Goal: Task Accomplishment & Management: Manage account settings

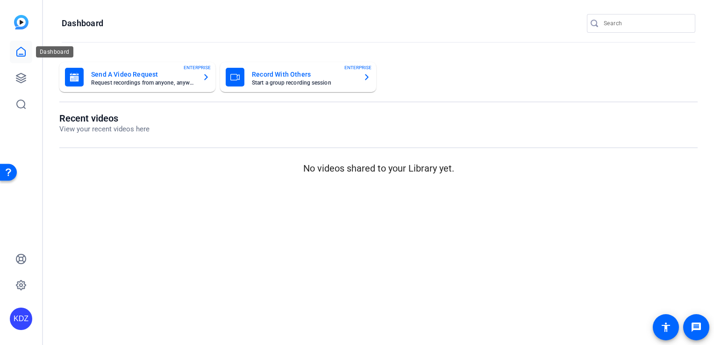
click at [17, 59] on link at bounding box center [21, 52] width 22 height 22
click at [22, 82] on icon at bounding box center [20, 77] width 9 height 9
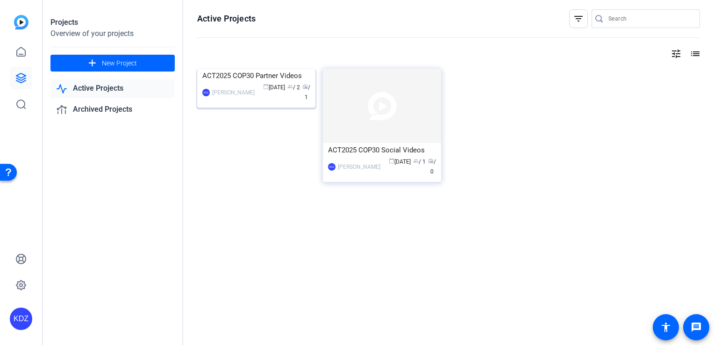
click at [248, 69] on img at bounding box center [256, 69] width 118 height 0
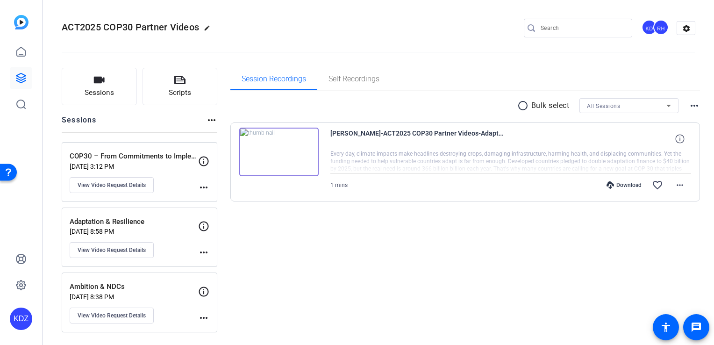
click at [147, 279] on div "Ambition & NDCs [DATE] 8:38 PM View Video Request Details more_horiz" at bounding box center [140, 302] width 156 height 60
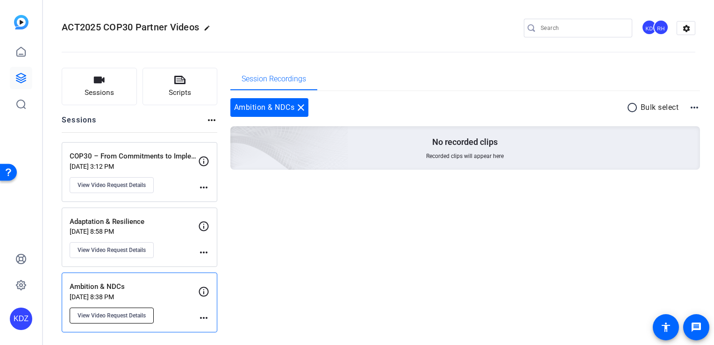
click at [138, 316] on span "View Video Request Details" at bounding box center [112, 315] width 68 height 7
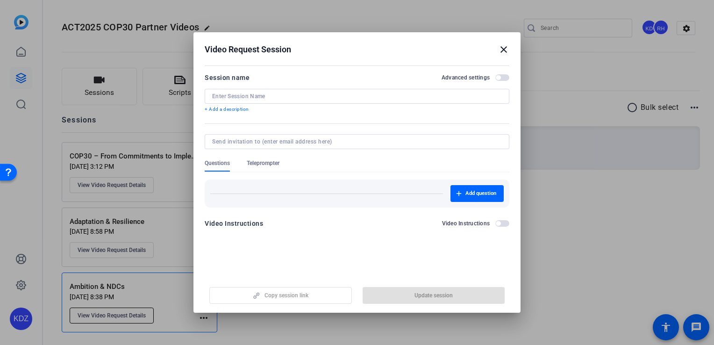
type input "Ambition & NDCs"
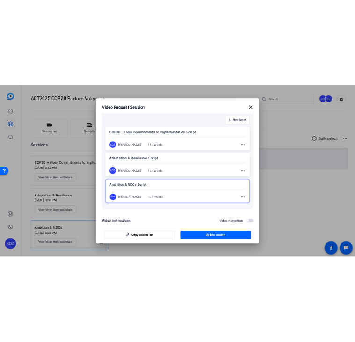
scroll to position [149, 0]
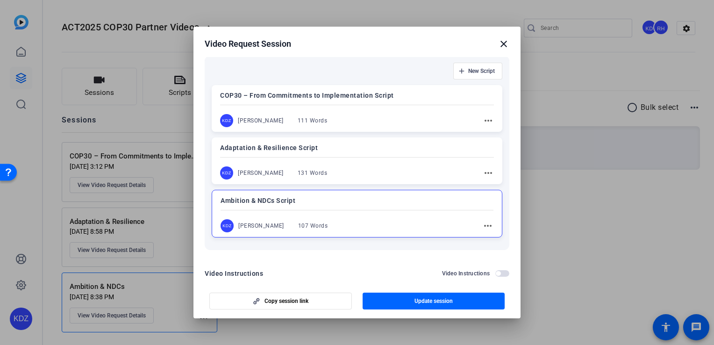
click at [354, 207] on div "Ambition & NDCs Script KDZ [PERSON_NAME] 107 Words more_horiz" at bounding box center [357, 214] width 291 height 48
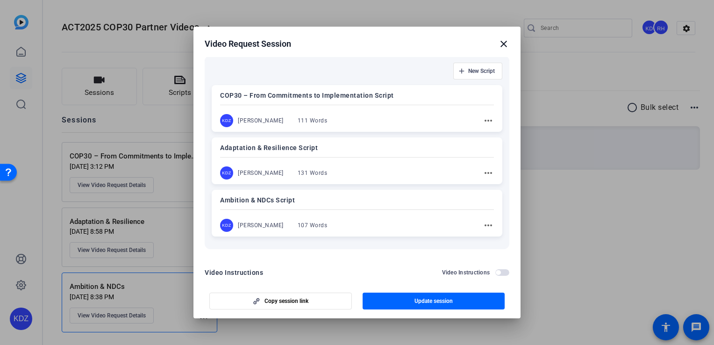
click at [354, 225] on mat-icon "more_horiz" at bounding box center [488, 225] width 11 height 11
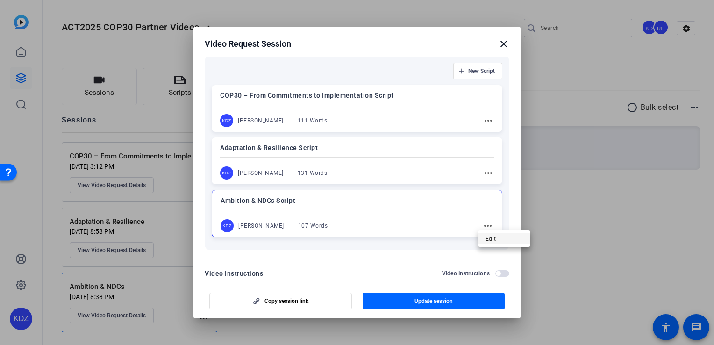
click at [354, 238] on span "Edit" at bounding box center [504, 238] width 37 height 11
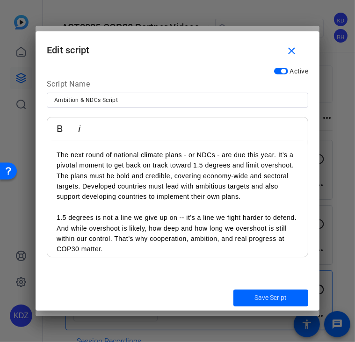
click at [111, 204] on p at bounding box center [178, 207] width 242 height 10
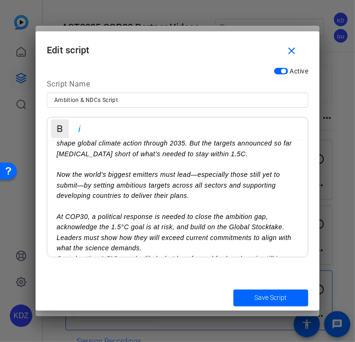
scroll to position [0, 0]
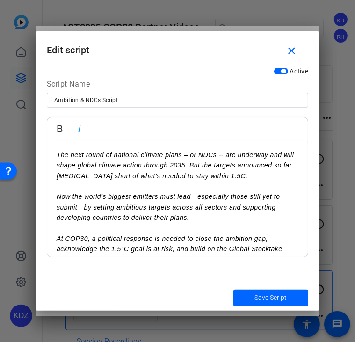
drag, startPoint x: 277, startPoint y: 241, endPoint x: 30, endPoint y: 134, distance: 268.6
click at [30, 134] on div "Video Request Session close Session name Advanced settings Ambition & NDCs + Ad…" at bounding box center [177, 171] width 355 height 342
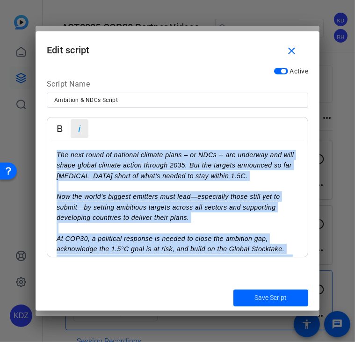
click at [82, 131] on icon "button" at bounding box center [79, 128] width 11 height 11
click at [80, 129] on icon "button" at bounding box center [79, 128] width 11 height 11
click at [98, 171] on p "The next round of national climate plans – or NDCs -- are underway and will sha…" at bounding box center [178, 213] width 242 height 126
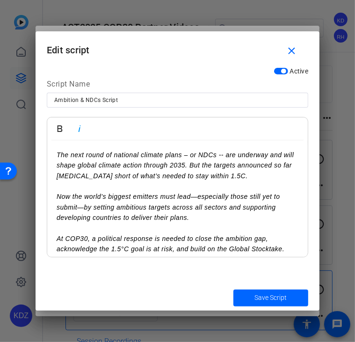
click at [98, 171] on p "The next round of national climate plans – or NDCs -- are underway and will sha…" at bounding box center [178, 213] width 242 height 126
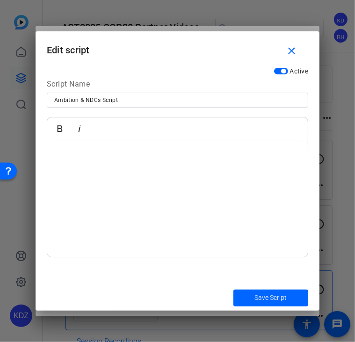
click at [69, 166] on div "​​​​" at bounding box center [177, 198] width 260 height 117
click at [60, 157] on p "​​​​" at bounding box center [178, 155] width 242 height 10
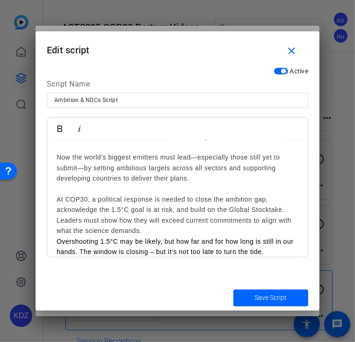
scroll to position [48, 0]
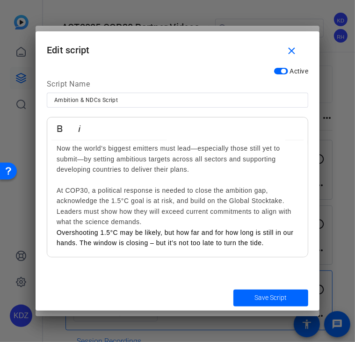
click at [155, 222] on div "The next round of national climate plans – or NDCs -- are underway and will sha…" at bounding box center [178, 164] width 242 height 126
click at [104, 176] on div "The next round of national climate plans – or NDCs -- are underway and will sha…" at bounding box center [178, 164] width 242 height 126
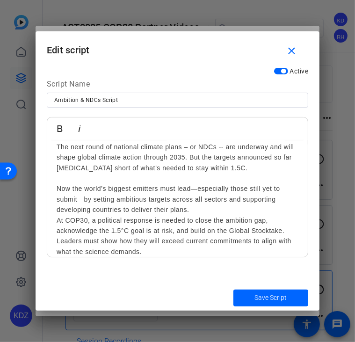
scroll to position [0, 0]
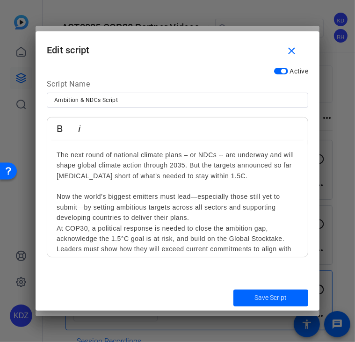
click at [113, 181] on div "The next round of national climate plans – or NDCs -- are underway and will sha…" at bounding box center [178, 207] width 242 height 115
click at [110, 182] on div "The next round of national climate plans – or NDCs -- are underway and will sha…" at bounding box center [178, 207] width 242 height 115
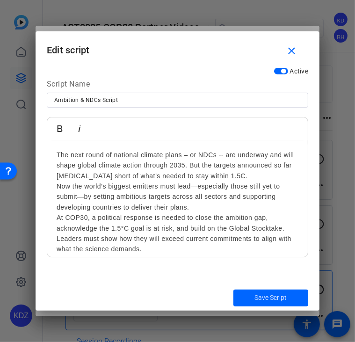
click at [197, 211] on div "The next round of national climate plans – or NDCs -- are underway and will sha…" at bounding box center [178, 202] width 242 height 105
click at [185, 157] on div "The next round of national climate plans – or NDCs -- are underway and will sha…" at bounding box center [178, 202] width 242 height 105
copy div "–"
click at [222, 156] on div "The next round of national climate plans – or NDCs -- are underway and will sha…" at bounding box center [178, 202] width 242 height 105
click at [258, 198] on div "The next round of national climate plans – or NDCs – are underway and will shap…" at bounding box center [178, 202] width 242 height 105
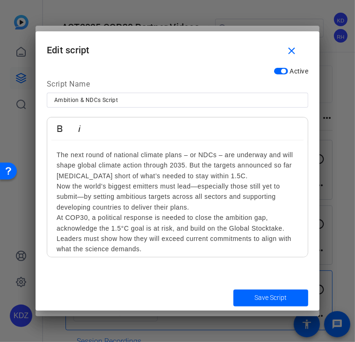
click at [220, 156] on div "The next round of national climate plans – or NDCs – are underway and will shap…" at bounding box center [178, 202] width 242 height 105
click at [191, 155] on div "The next round of national climate plans – or NDCs– are underway and will shape…" at bounding box center [178, 202] width 242 height 105
click at [244, 177] on div "The next round of national climate plans –or NDCs– are underway and will shape …" at bounding box center [178, 202] width 242 height 105
click at [221, 154] on div "The next round of national climate plans –or NDCs– are underway and will shape …" at bounding box center [178, 202] width 242 height 105
click at [184, 157] on div "The next round of national climate plans –or NDCs–are underway and will shape g…" at bounding box center [178, 202] width 242 height 105
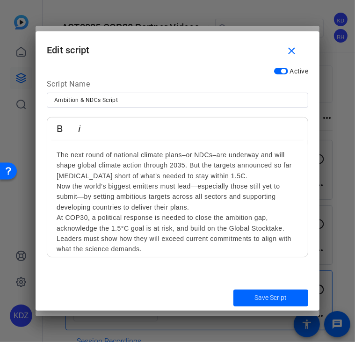
click at [144, 173] on div "The next round of national climate plans–or NDCs–are underway and will shape gl…" at bounding box center [178, 202] width 242 height 105
click at [258, 153] on div "The next round of national climate plans–or NDCs–are underway and will shape gl…" at bounding box center [178, 202] width 242 height 105
click at [278, 155] on div "The next round of national climate plans–or NDCs–are underway, and will shape g…" at bounding box center [178, 202] width 242 height 105
click at [201, 205] on div "The next round of national climate plans–or NDCs–are underway, and this will sh…" at bounding box center [178, 202] width 242 height 105
click at [282, 155] on div "The next round of national climate plans–or NDCs–are underway, and this will sh…" at bounding box center [178, 202] width 242 height 105
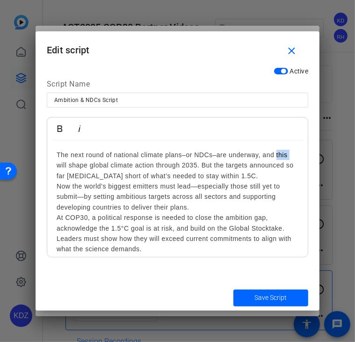
click at [282, 155] on div "The next round of national climate plans–or NDCs–are underway, and this will sh…" at bounding box center [178, 202] width 242 height 105
click at [158, 204] on div "The next round of national climate plans–or NDCs–are underway, and will shape g…" at bounding box center [178, 202] width 242 height 105
click at [226, 181] on div "The next round of national climate plans–or NDCs–are underway, and will shape g…" at bounding box center [178, 202] width 242 height 105
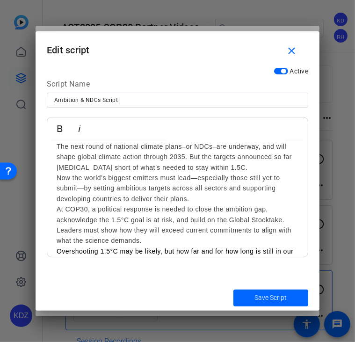
scroll to position [7, 0]
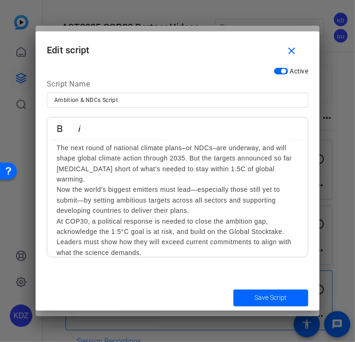
click at [257, 203] on div "The next round of national climate plans–or NDCs–are underway, and will shape g…" at bounding box center [178, 200] width 242 height 115
drag, startPoint x: 215, startPoint y: 167, endPoint x: 272, endPoint y: 170, distance: 57.1
click at [272, 170] on div "The next round of national climate plans–or NDCs–are underway, and will shape g…" at bounding box center [178, 200] width 242 height 115
copy div "of global warming."
click at [245, 208] on div "The next round of national climate plans–or NDCs–are underway, and will shape g…" at bounding box center [178, 200] width 242 height 115
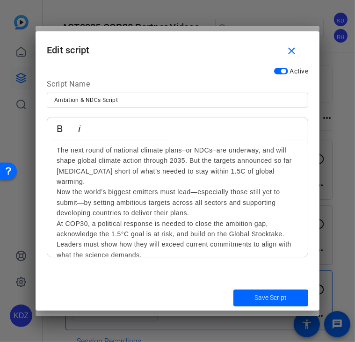
scroll to position [3, 0]
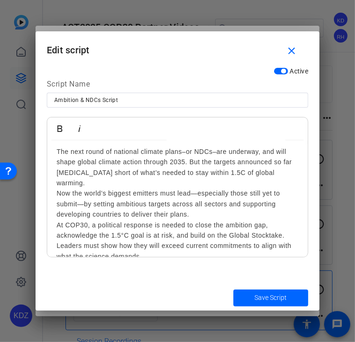
click at [68, 183] on div "The next round of national climate plans–or NDCs–are underway, and will shape g…" at bounding box center [178, 203] width 242 height 115
click at [77, 183] on div "The next round of national climate plans–or NDCs–are underway, and will shape g…" at bounding box center [178, 203] width 242 height 115
drag, startPoint x: 73, startPoint y: 183, endPoint x: 39, endPoint y: 185, distance: 33.7
click at [39, 185] on div "Active Script Name Ambition & NDCs Script Bold Italic The next round of nationa…" at bounding box center [178, 173] width 284 height 222
click at [156, 211] on div "The next round of national climate plans–or NDCs–are underway, and will shape g…" at bounding box center [178, 203] width 242 height 115
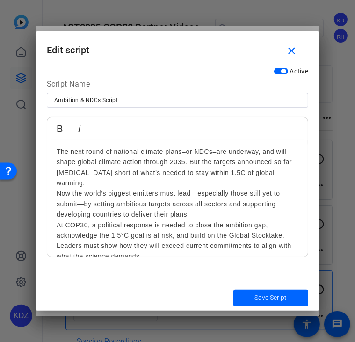
scroll to position [9, 0]
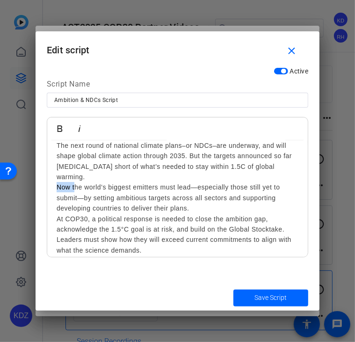
drag, startPoint x: 76, startPoint y: 178, endPoint x: 52, endPoint y: 177, distance: 23.4
click at [52, 177] on div "The next round of national climate plans–or NDCs–are underway, and will shape g…" at bounding box center [177, 208] width 260 height 155
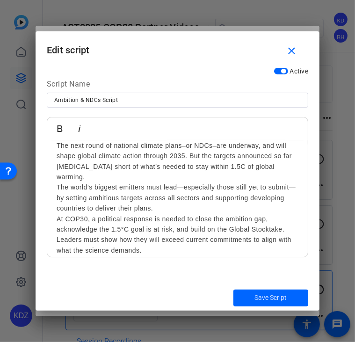
click at [179, 179] on div "The next round of national climate plans–or NDCs–are underway, and will shape g…" at bounding box center [178, 197] width 242 height 115
click at [183, 192] on div "The next round of national climate plans–or NDCs–are underway, and will shape g…" at bounding box center [178, 197] width 242 height 115
click at [184, 176] on div "The next round of national climate plans–or NDCs–are underway, and will shape g…" at bounding box center [178, 197] width 242 height 115
click at [202, 207] on div "The next round of national climate plans–or NDCs–are underway, and will shape g…" at bounding box center [178, 197] width 242 height 115
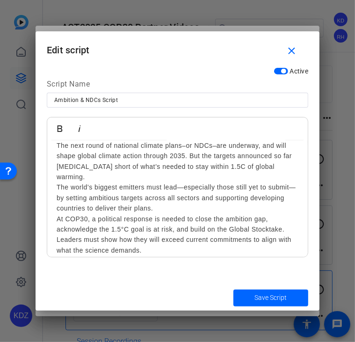
click at [241, 179] on div "The next round of national climate plans–or NDCs–are underway, and will shape g…" at bounding box center [178, 197] width 242 height 115
click at [181, 191] on div "The next round of national climate plans–or NDCs–are underway, and will shape g…" at bounding box center [178, 197] width 242 height 115
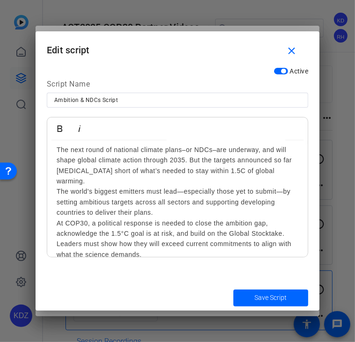
scroll to position [0, 0]
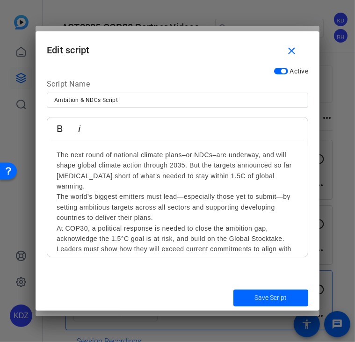
click at [159, 195] on div "The next round of national climate plans–or NDCs–are underway, and will shape g…" at bounding box center [178, 207] width 242 height 115
click at [182, 208] on div "The next round of national climate plans–or NDCs–are underway, and will shape g…" at bounding box center [178, 207] width 242 height 115
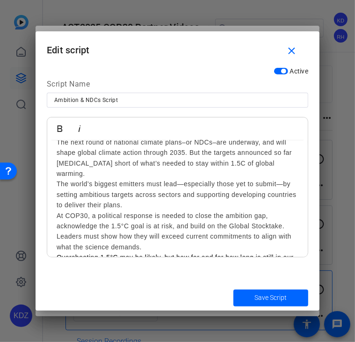
scroll to position [13, 0]
click at [157, 186] on div "The next round of national climate plans–or NDCs–are underway, and will shape g…" at bounding box center [178, 193] width 242 height 115
click at [193, 201] on div "The next round of national climate plans–or NDCs–are underway, and will shape g…" at bounding box center [178, 193] width 242 height 115
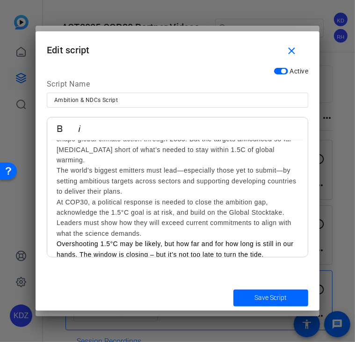
scroll to position [27, 0]
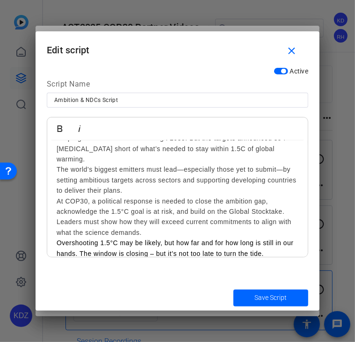
click at [189, 206] on div "The next round of national climate plans–or NDCs–are underway, and will shape g…" at bounding box center [178, 179] width 242 height 115
drag, startPoint x: 179, startPoint y: 200, endPoint x: 284, endPoint y: 201, distance: 104.7
click at [284, 201] on div "The next round of national climate plans–or NDCs–are underway, and will shape g…" at bounding box center [178, 179] width 242 height 115
click at [223, 216] on div "The next round of national climate plans–or NDCs–are underway, and will shape g…" at bounding box center [178, 179] width 242 height 115
click at [207, 202] on div "The next round of national climate plans–or NDCs–are underway, and will shape g…" at bounding box center [178, 179] width 242 height 115
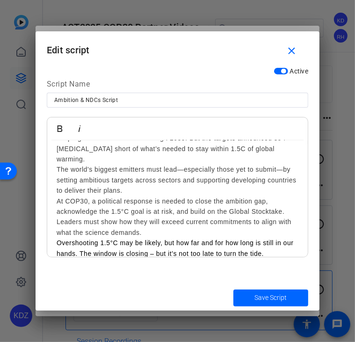
click at [189, 220] on div "The next round of national climate plans–or NDCs–are underway, and will shape g…" at bounding box center [178, 179] width 242 height 115
drag, startPoint x: 184, startPoint y: 188, endPoint x: 275, endPoint y: 189, distance: 91.6
click at [275, 189] on div "The next round of national climate plans–or NDCs–are underway, and will shape g…" at bounding box center [178, 179] width 242 height 115
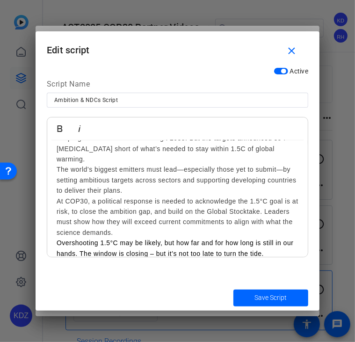
click at [88, 199] on div "The next round of national climate plans–or NDCs–are underway, and will shape g…" at bounding box center [178, 179] width 242 height 115
click at [166, 214] on div "The next round of national climate plans–or NDCs–are underway, and will shape g…" at bounding box center [178, 179] width 242 height 115
click at [143, 210] on div "The next round of national climate plans–or NDCs–are underway, and will shape g…" at bounding box center [178, 179] width 242 height 115
click at [160, 220] on div "The next round of national climate plans–or NDCs–are underway, and will shape g…" at bounding box center [178, 179] width 242 height 115
click at [265, 201] on div "The next round of national climate plans–or NDCs–are underway, and will shape g…" at bounding box center [178, 179] width 242 height 115
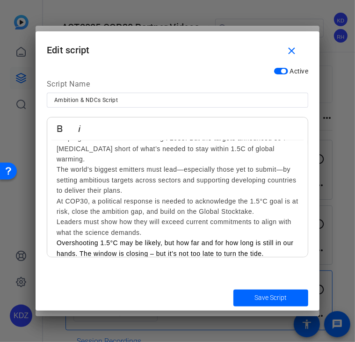
click at [212, 220] on div "The next round of national climate plans–or NDCs–are underway, and will shape g…" at bounding box center [178, 179] width 242 height 115
click at [55, 212] on div "The next round of national climate plans–or NDCs–are underway, and will shape g…" at bounding box center [177, 190] width 260 height 155
click at [172, 218] on div "The next round of national climate plans–or NDCs–are underway, and will shape g…" at bounding box center [178, 179] width 242 height 115
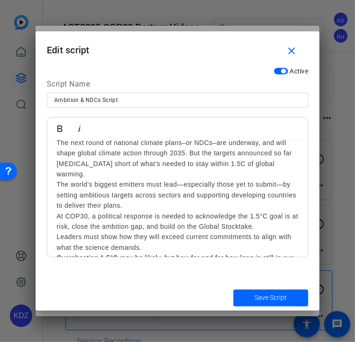
scroll to position [0, 0]
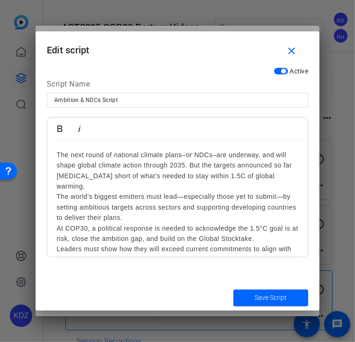
click at [264, 151] on div "The next round of national climate plans–or NDCs–are underway, and will shape g…" at bounding box center [178, 207] width 242 height 115
click at [122, 191] on div "The next round of national climate plans–or NDCs–are underway, and will shape g…" at bounding box center [178, 207] width 242 height 115
click at [275, 155] on div "The next round of national climate plans–or NDCs–are underway, and will shape g…" at bounding box center [178, 207] width 242 height 115
click at [188, 211] on div "The next round of national climate plans–or NDCs–are underway, and they will sh…" at bounding box center [178, 207] width 242 height 115
click at [267, 160] on div "The next round of national climate plans–or NDCs–are underway, and they will sh…" at bounding box center [178, 207] width 242 height 115
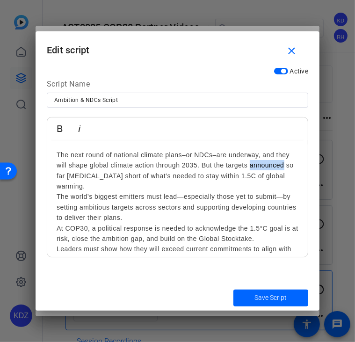
click at [267, 160] on div "The next round of national climate plans–or NDCs–are underway, and they will sh…" at bounding box center [178, 207] width 242 height 115
click at [257, 202] on div "The next round of national climate plans–or NDCs–are underway, and they will sh…" at bounding box center [178, 207] width 242 height 115
click at [201, 167] on div "The next round of national climate plans–or NDCs–are underway, and they will sh…" at bounding box center [178, 207] width 242 height 115
click at [156, 189] on div "The next round of national climate plans–or NDCs–are underway, and they will sh…" at bounding box center [178, 207] width 242 height 115
click at [64, 178] on div "The next round of national climate plans–or NDCs–are underway, and they will sh…" at bounding box center [178, 207] width 242 height 115
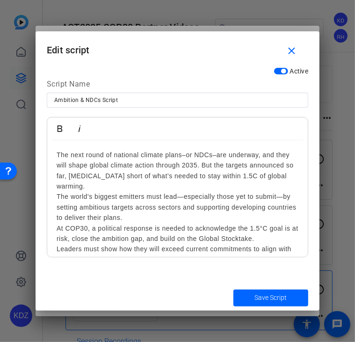
click at [150, 219] on div "The next round of national climate plans–or NDCs–are underway, and they will sh…" at bounding box center [178, 207] width 242 height 115
click at [220, 175] on div "The next round of national climate plans–or NDCs–are underway, and they will sh…" at bounding box center [178, 207] width 242 height 115
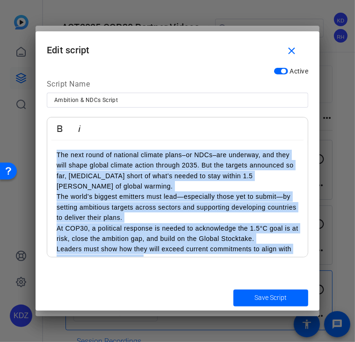
drag, startPoint x: 265, startPoint y: 244, endPoint x: 40, endPoint y: 149, distance: 245.1
click at [40, 149] on div "Active Script Name Ambition & NDCs Script Bold Italic The next round of nationa…" at bounding box center [178, 173] width 284 height 222
copy div "The next round of national climate plans–or NDCs–are underway, and they will sh…"
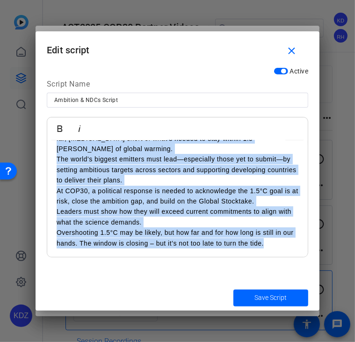
click at [190, 220] on div "The next round of national climate plans–or NDCs–are underway, and they will sh…" at bounding box center [178, 169] width 242 height 115
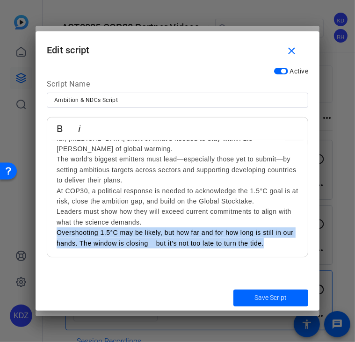
drag, startPoint x: 56, startPoint y: 232, endPoint x: 290, endPoint y: 246, distance: 234.6
click at [290, 246] on p "Overshooting 1.5°C may be likely, but how far and for how long is still in our …" at bounding box center [178, 237] width 242 height 21
copy p "Overshooting 1.5°C may be likely, but how far and for how long is still in our …"
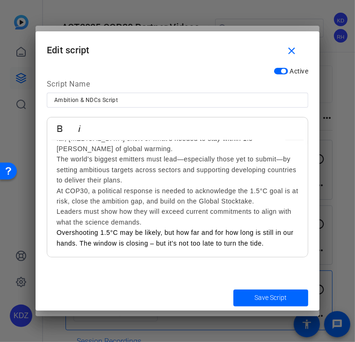
click at [224, 223] on div "The next round of national climate plans–or NDCs–are underway, and they will sh…" at bounding box center [178, 169] width 242 height 115
click at [274, 299] on span "Save Script" at bounding box center [271, 298] width 32 height 10
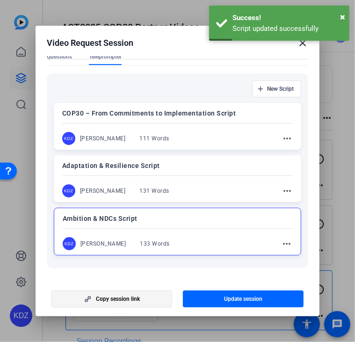
click at [143, 297] on span "button" at bounding box center [112, 298] width 120 height 22
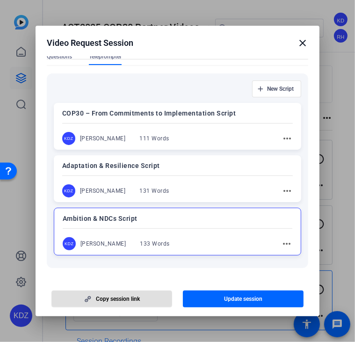
click at [304, 50] on h2 "Video Request Session close" at bounding box center [178, 41] width 284 height 30
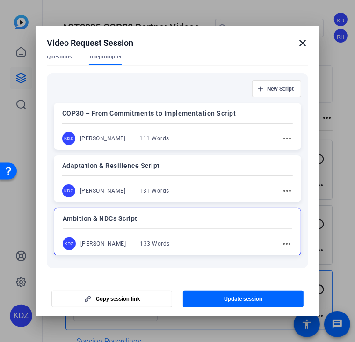
click at [301, 44] on mat-icon "close" at bounding box center [302, 42] width 11 height 11
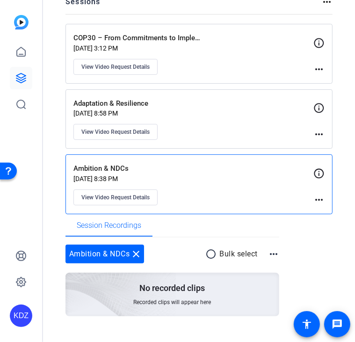
scroll to position [117, 0]
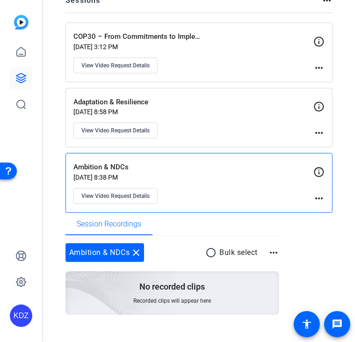
click at [316, 195] on mat-icon "more_horiz" at bounding box center [318, 198] width 11 height 11
click at [205, 191] on div at bounding box center [177, 171] width 355 height 342
click at [148, 194] on span "View Video Request Details" at bounding box center [115, 195] width 68 height 7
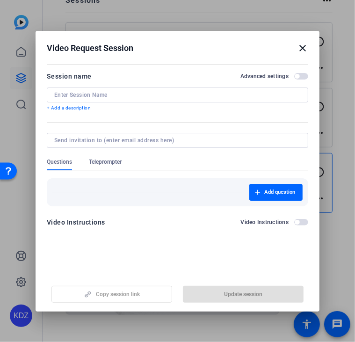
type input "Ambition & NDCs"
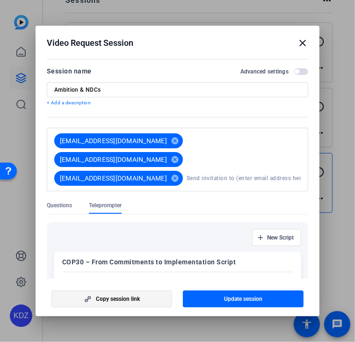
click at [108, 297] on span "Copy session link" at bounding box center [118, 298] width 44 height 7
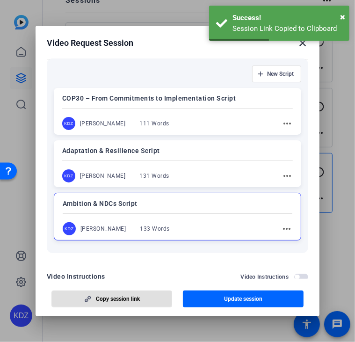
scroll to position [163, 0]
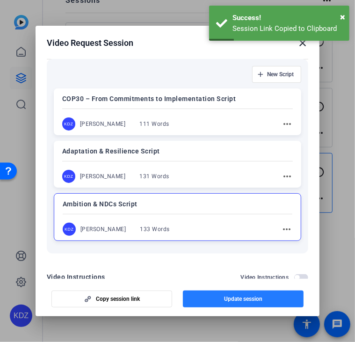
click at [236, 295] on span "Update session" at bounding box center [243, 298] width 38 height 7
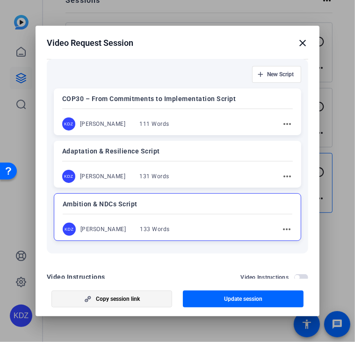
click at [125, 298] on span "Copy session link" at bounding box center [118, 298] width 44 height 7
click at [301, 43] on mat-icon "close" at bounding box center [302, 42] width 11 height 11
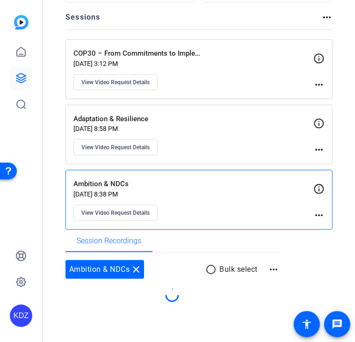
scroll to position [117, 0]
